Goal: Transaction & Acquisition: Purchase product/service

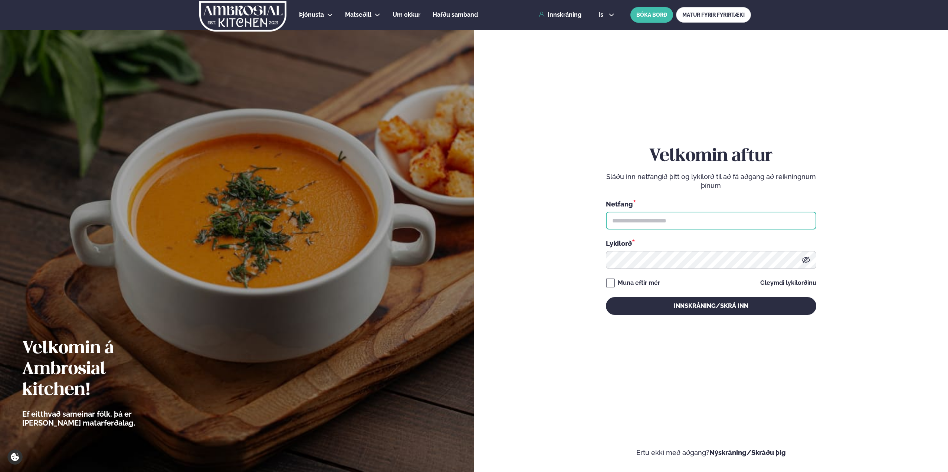
click at [673, 218] on input "text" at bounding box center [711, 220] width 210 height 18
type input "**********"
click at [606, 297] on button "Innskráning/Skrá inn" at bounding box center [711, 306] width 210 height 18
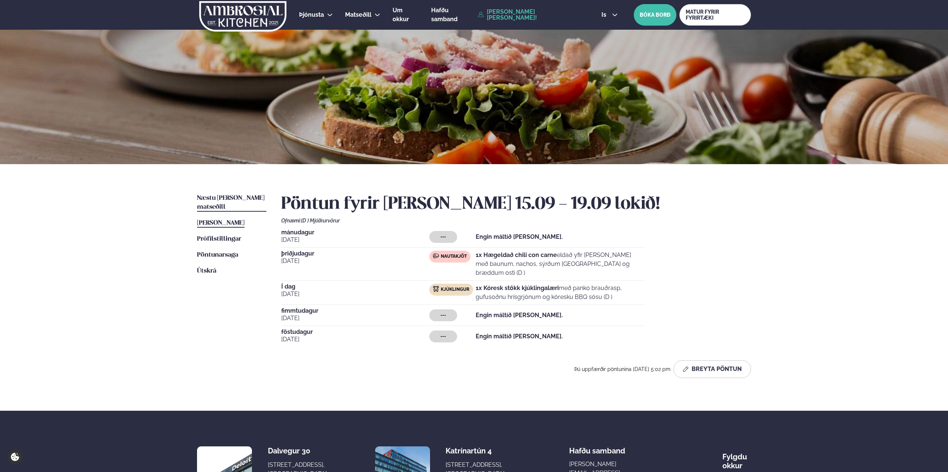
click at [236, 200] on span "Næstu [PERSON_NAME] matseðill" at bounding box center [231, 202] width 68 height 15
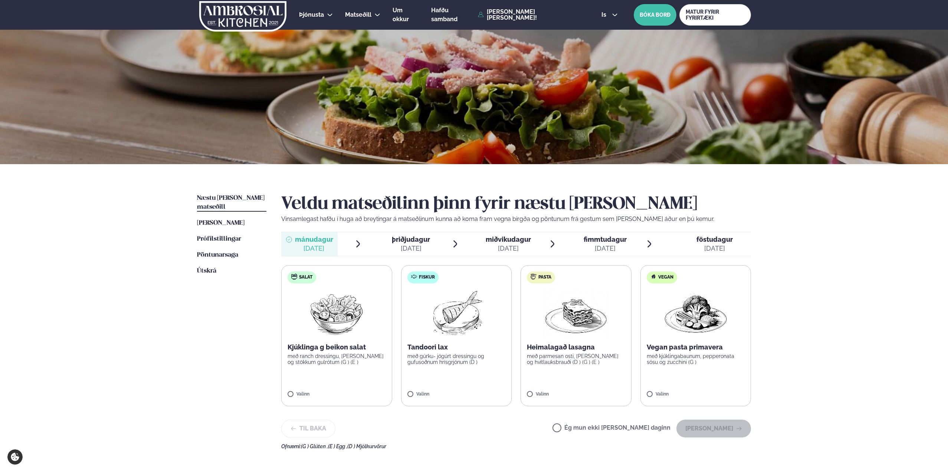
click at [508, 244] on div "[DATE]" at bounding box center [508, 248] width 45 height 9
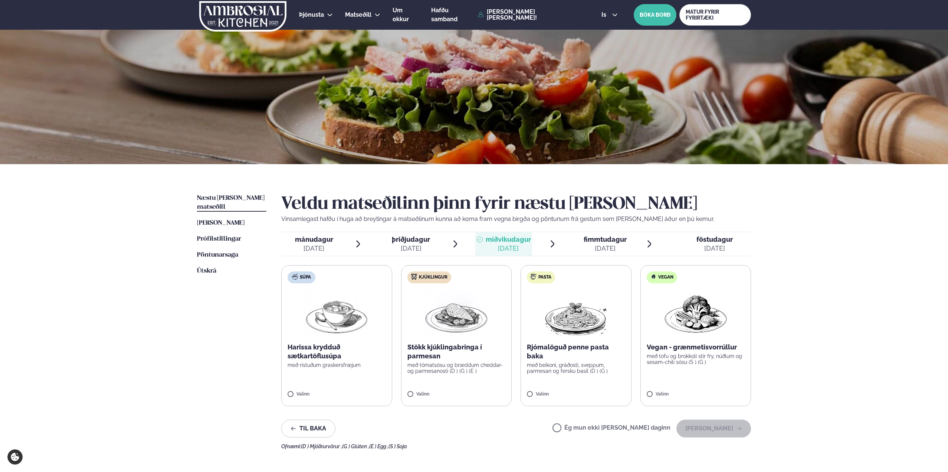
click at [443, 354] on p "Stökk kjúklingabringa í parmesan" at bounding box center [456, 351] width 98 height 18
click at [728, 428] on button "[PERSON_NAME]" at bounding box center [713, 428] width 75 height 18
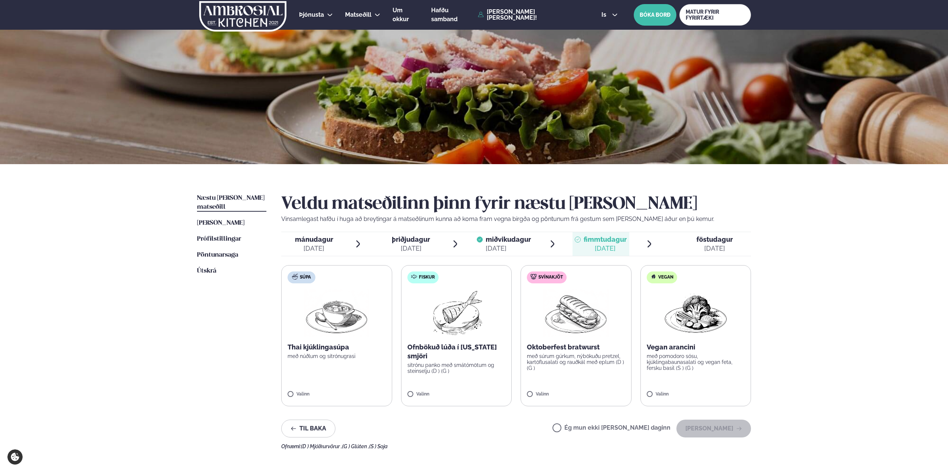
click at [448, 367] on p "sítrónu panko með smátómötum og steinselju (D ) (G )" at bounding box center [456, 368] width 98 height 12
click at [711, 434] on button "[PERSON_NAME]" at bounding box center [713, 428] width 75 height 18
